Goal: Transaction & Acquisition: Subscribe to service/newsletter

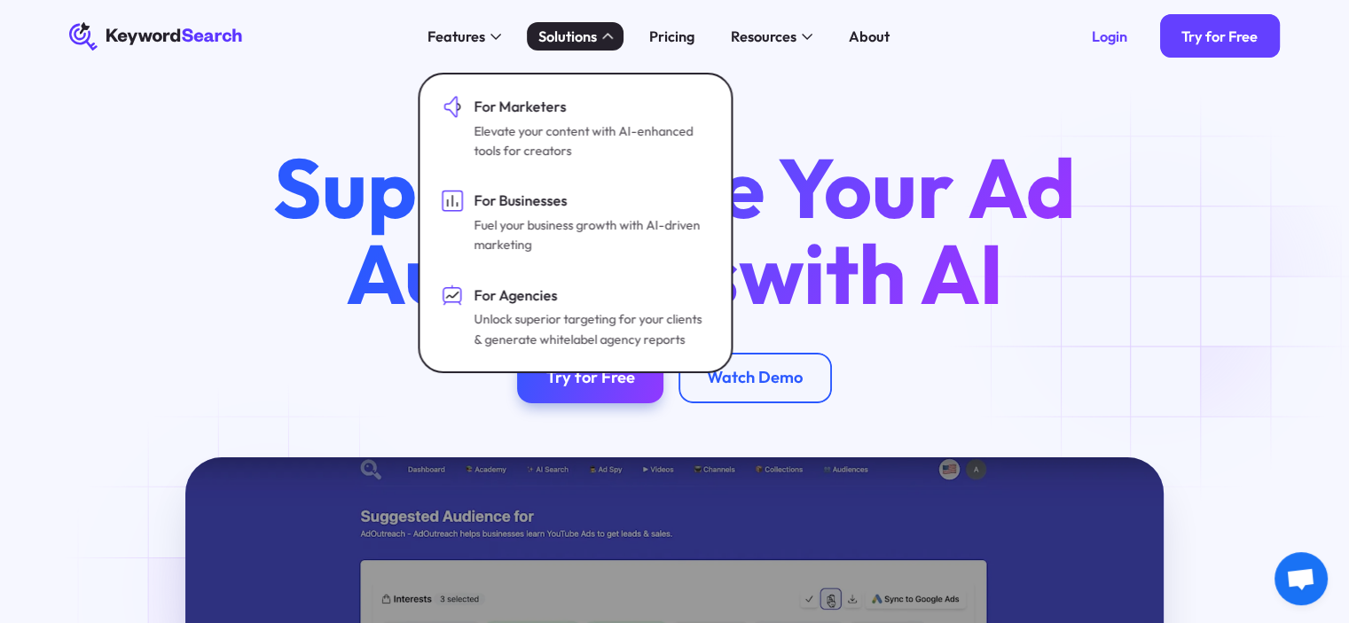
click at [1163, 298] on div "Supercharge Your Ad Audiences with AI Try for Free Watch Demo" at bounding box center [675, 274] width 1268 height 259
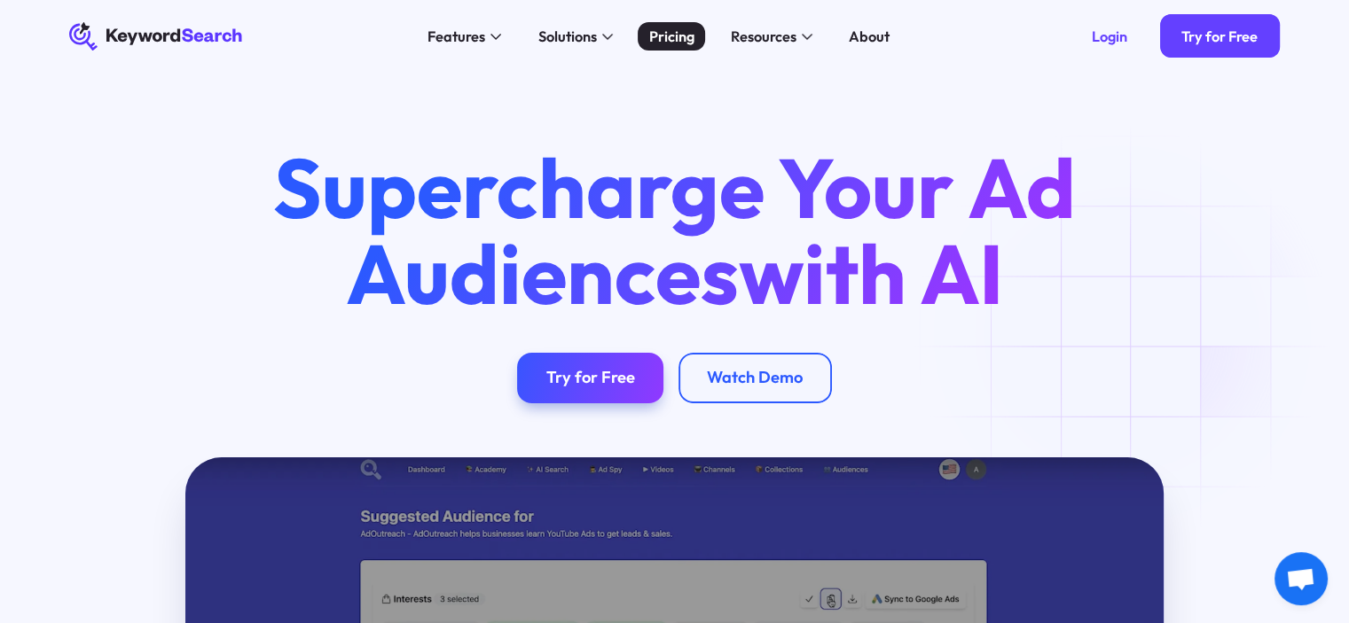
click at [678, 42] on div "Pricing" at bounding box center [671, 37] width 45 height 22
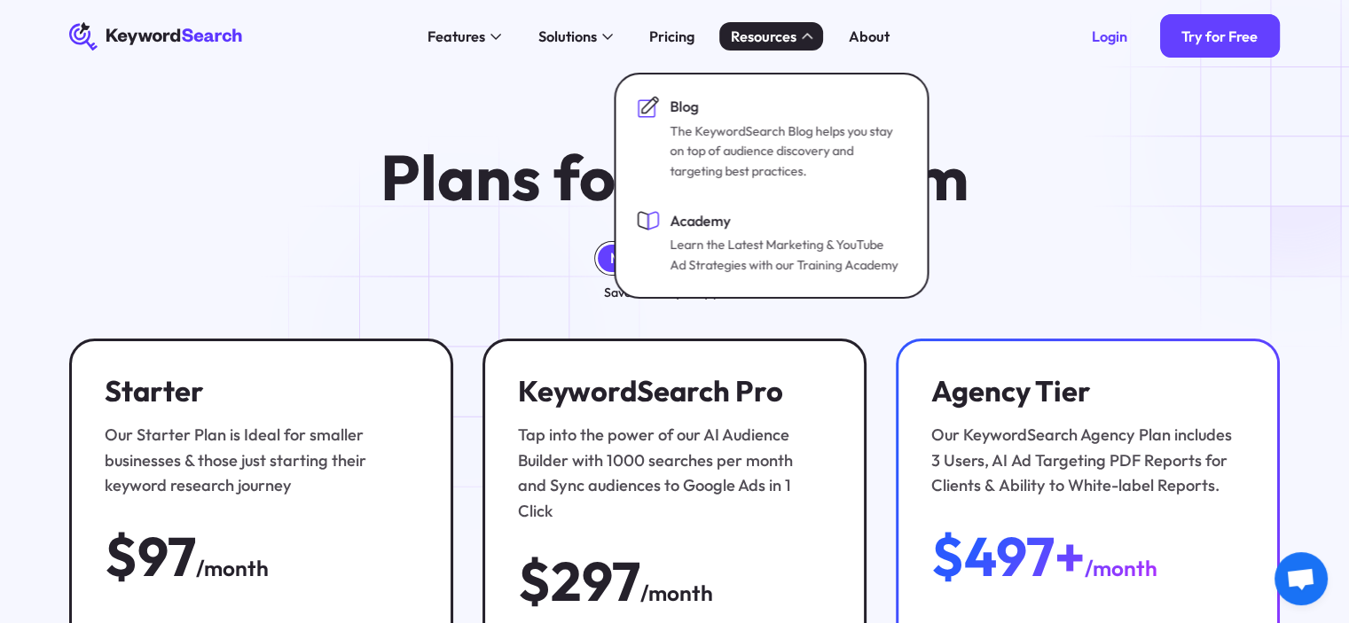
click at [1304, 144] on div "Plans for every team Monthly Annually Save 25% on yearly plans! Starter Our Sta…" at bounding box center [674, 549] width 1349 height 953
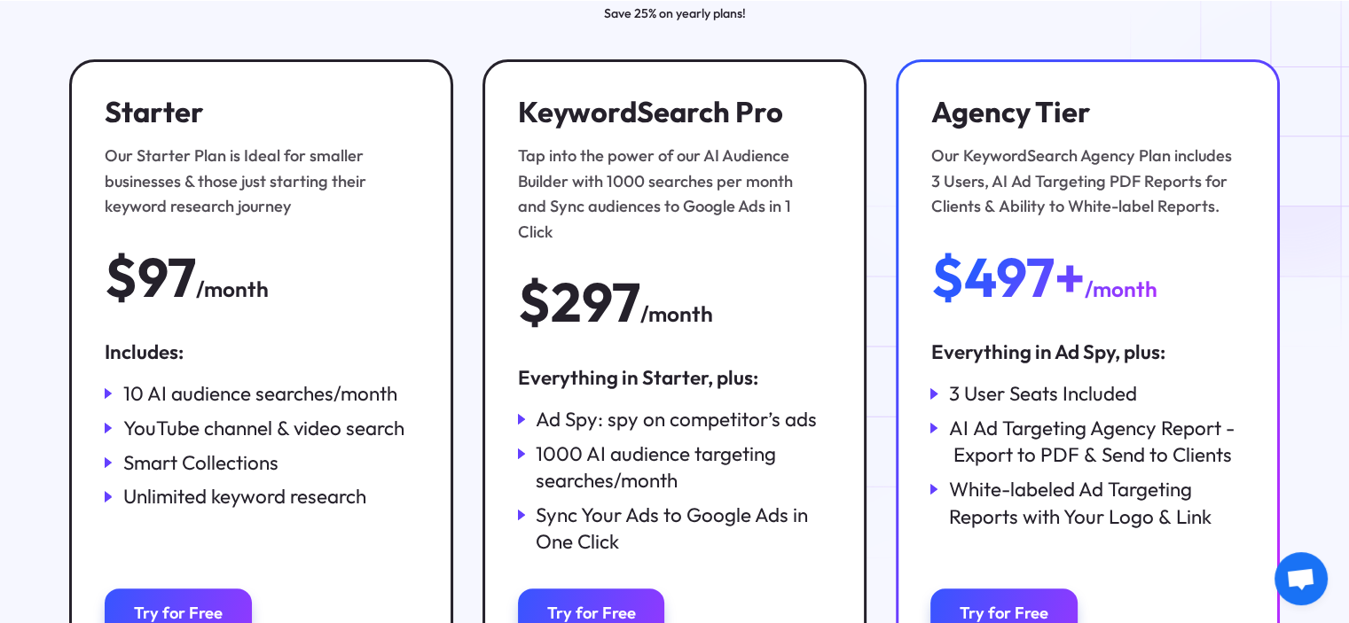
scroll to position [286, 0]
